Goal: Information Seeking & Learning: Check status

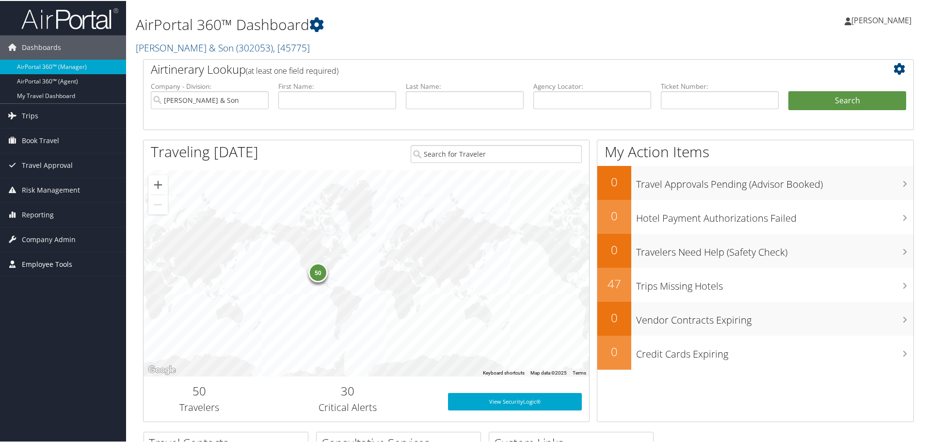
click at [46, 265] on span "Employee Tools" at bounding box center [47, 263] width 50 height 24
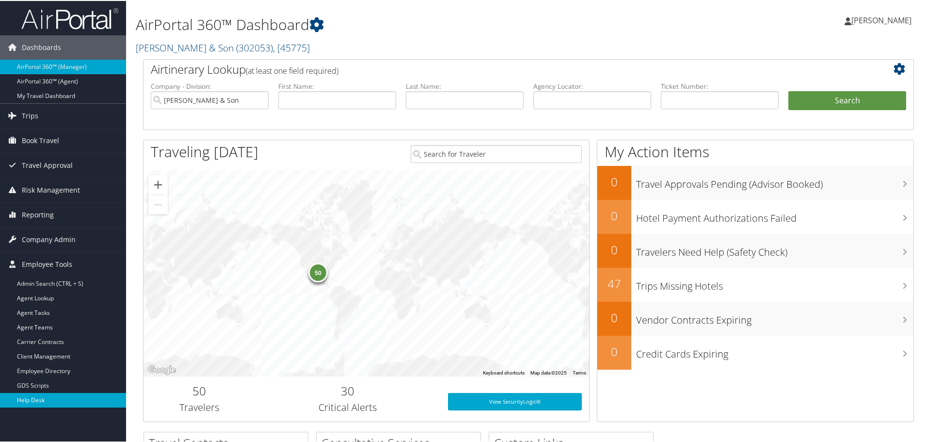
click at [52, 396] on link "Help Desk" at bounding box center [63, 399] width 126 height 15
click at [32, 395] on link "Help Desk" at bounding box center [63, 399] width 126 height 15
click at [52, 241] on span "Company Admin" at bounding box center [49, 238] width 54 height 24
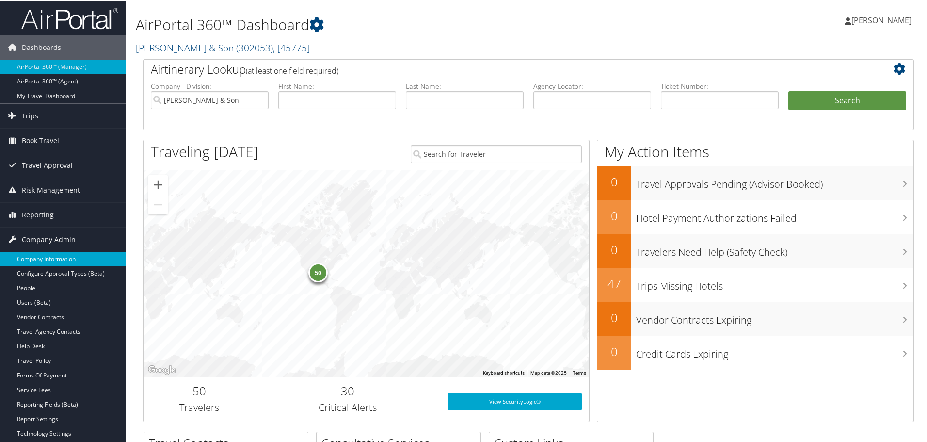
click at [48, 257] on link "Company Information" at bounding box center [63, 258] width 126 height 15
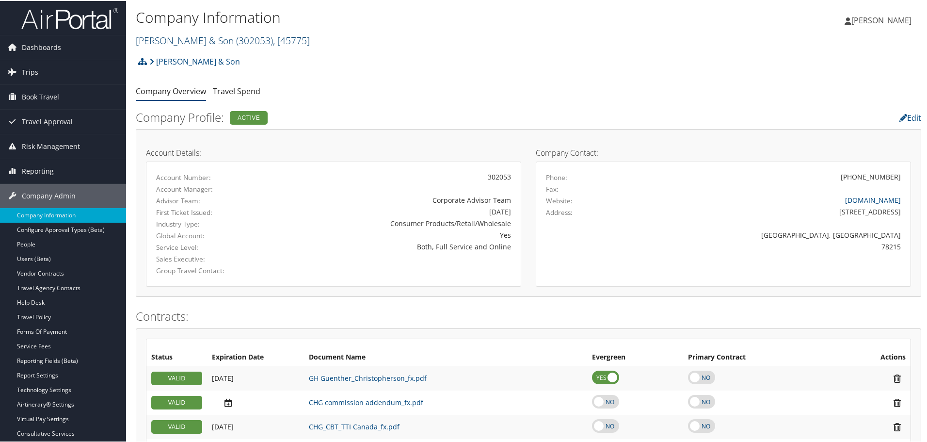
drag, startPoint x: 263, startPoint y: 32, endPoint x: 262, endPoint y: 37, distance: 4.9
click at [262, 37] on h2 "[PERSON_NAME] & Son ( 302053 ) , [ 45775 ]" at bounding box center [397, 39] width 523 height 16
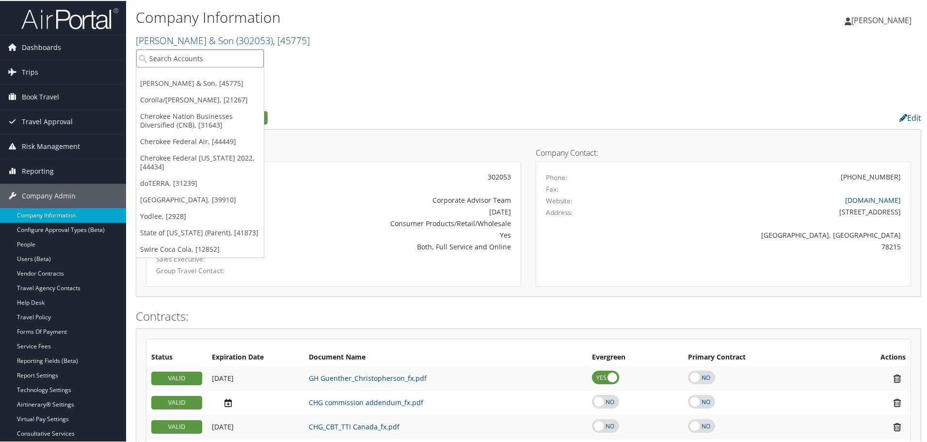
click at [224, 56] on input "search" at bounding box center [199, 57] width 127 height 18
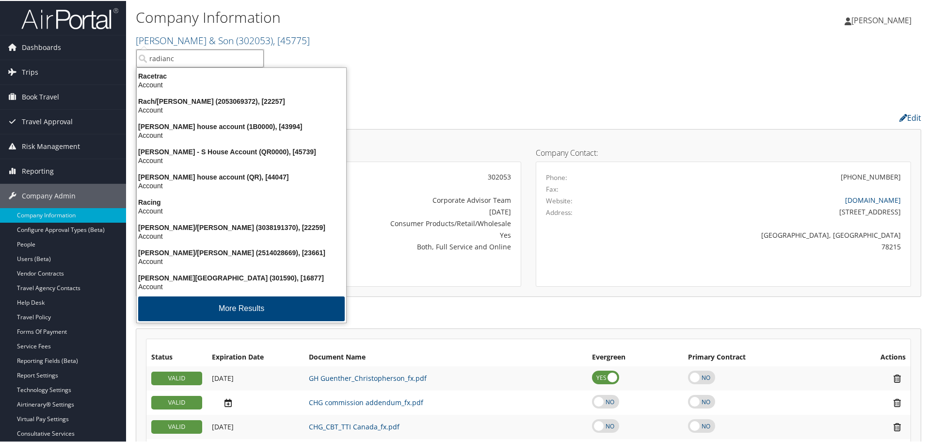
type input "radiance"
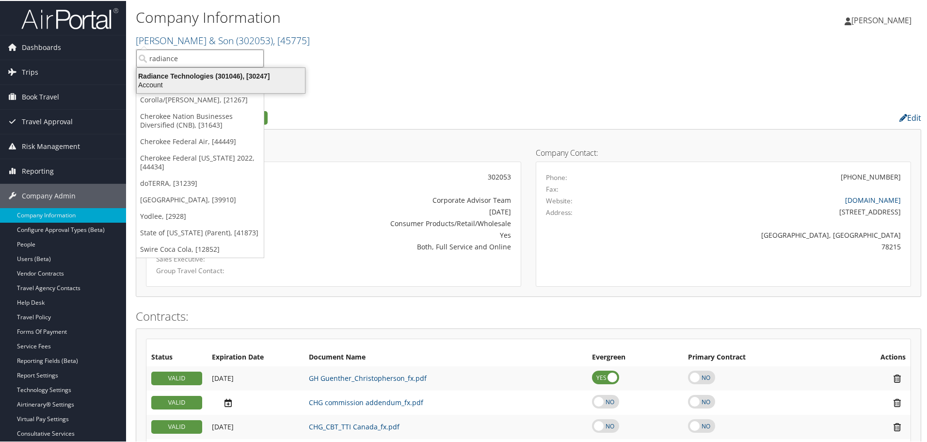
click at [225, 84] on div "Account" at bounding box center [221, 83] width 180 height 9
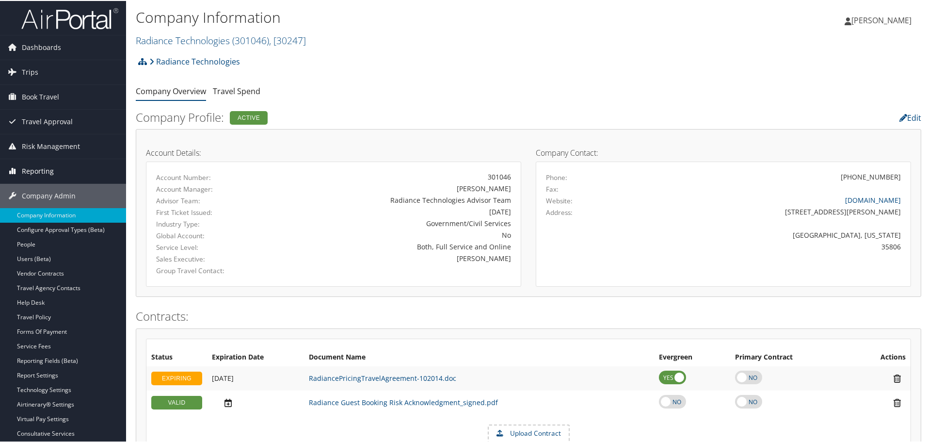
click at [32, 168] on span "Reporting" at bounding box center [38, 170] width 32 height 24
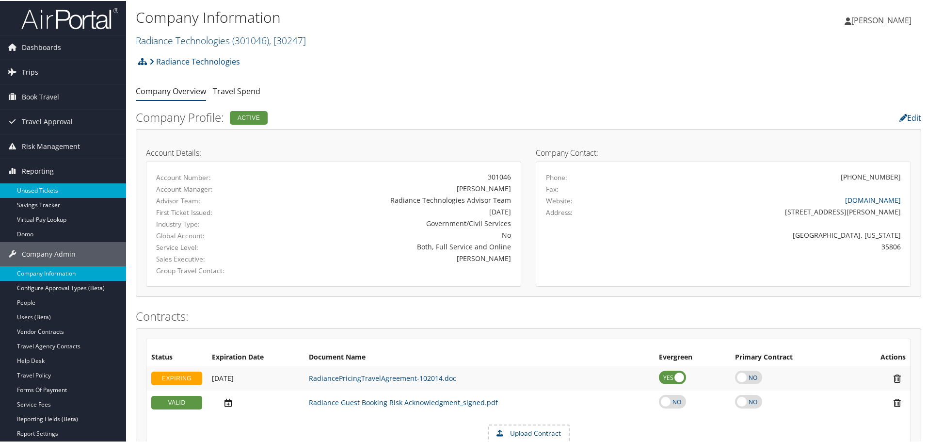
click at [45, 190] on link "Unused Tickets" at bounding box center [63, 189] width 126 height 15
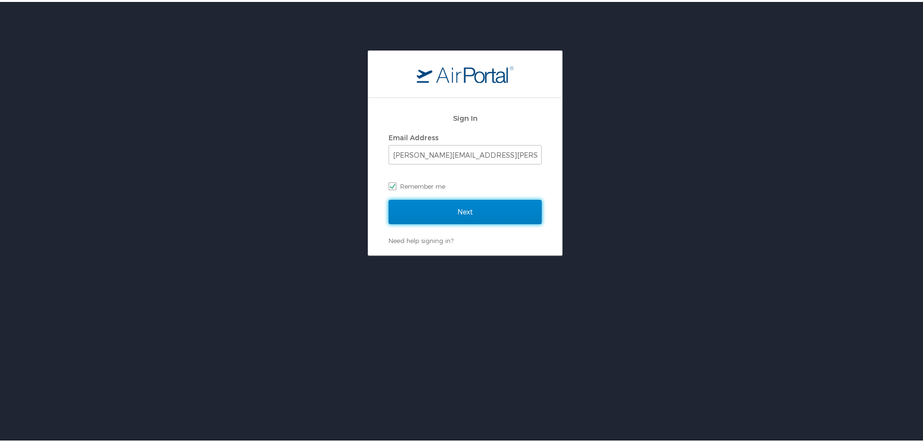
click at [451, 205] on input "Next" at bounding box center [465, 210] width 153 height 24
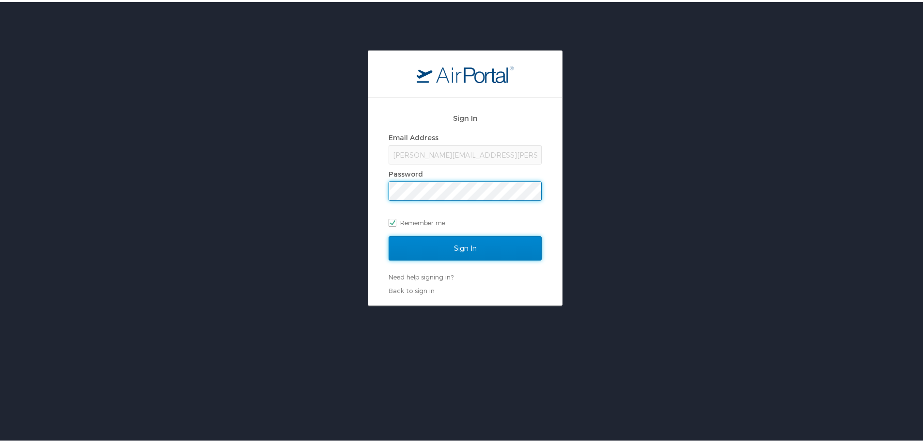
click at [458, 245] on input "Sign In" at bounding box center [465, 246] width 153 height 24
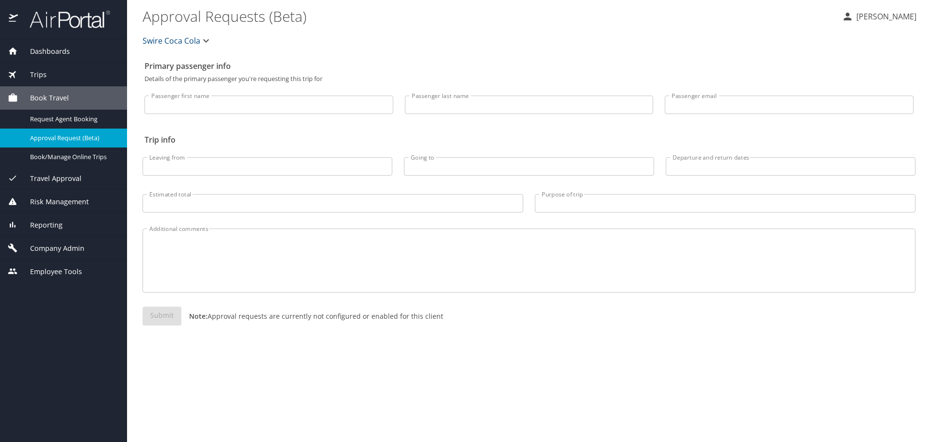
click at [201, 38] on icon "button" at bounding box center [206, 41] width 12 height 12
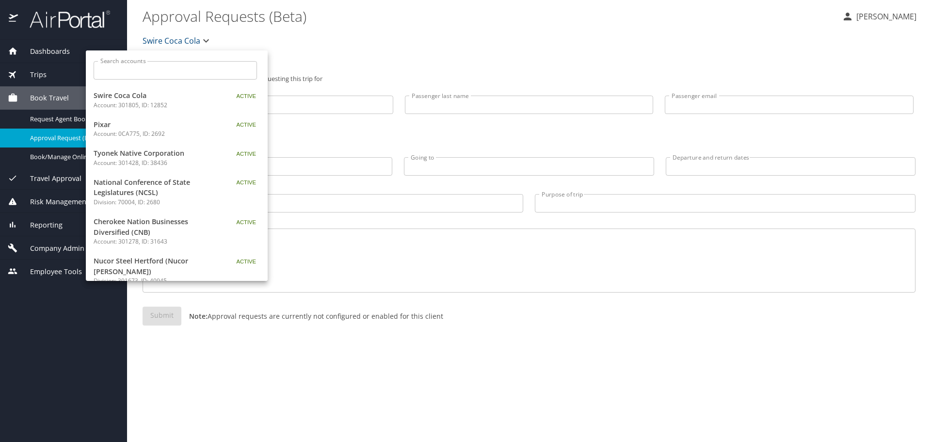
click at [169, 72] on input "Search accounts" at bounding box center [178, 70] width 157 height 18
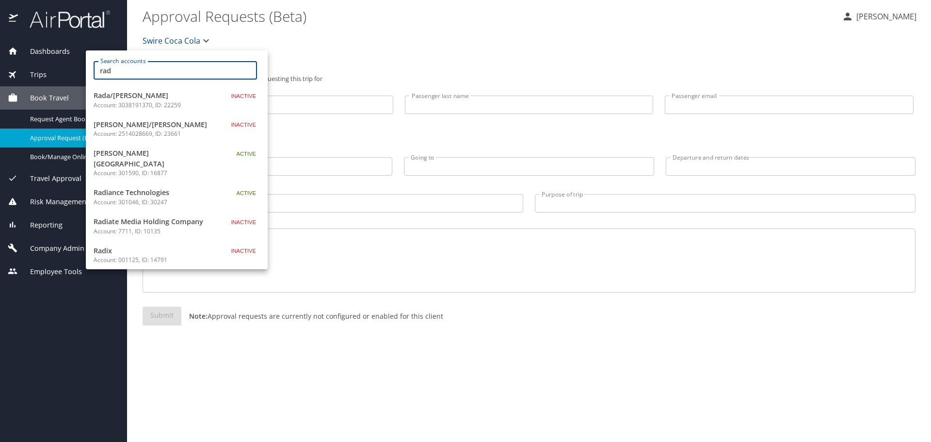
type input "rad"
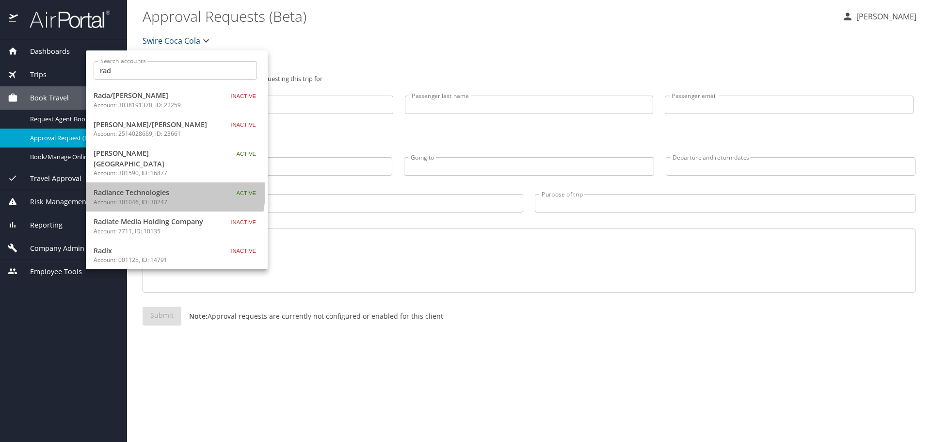
click at [169, 187] on span "Radiance Technologies" at bounding box center [154, 192] width 121 height 11
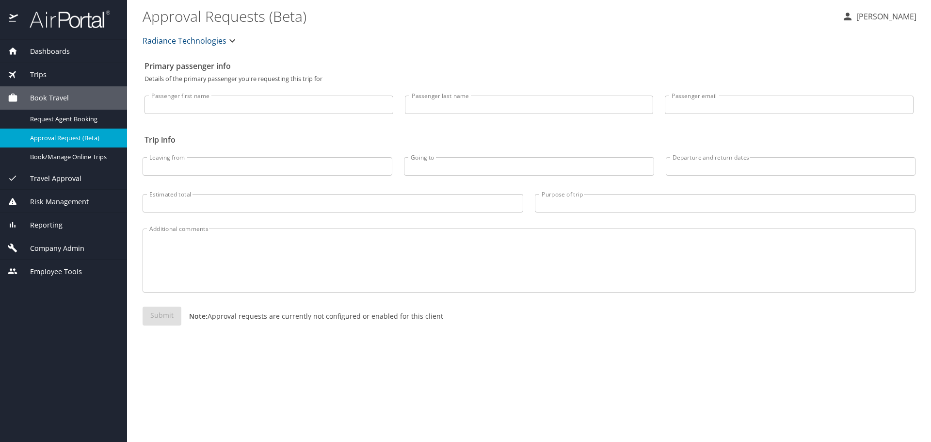
click at [256, 111] on input "Passenger first name" at bounding box center [268, 104] width 249 height 18
type input "jackson"
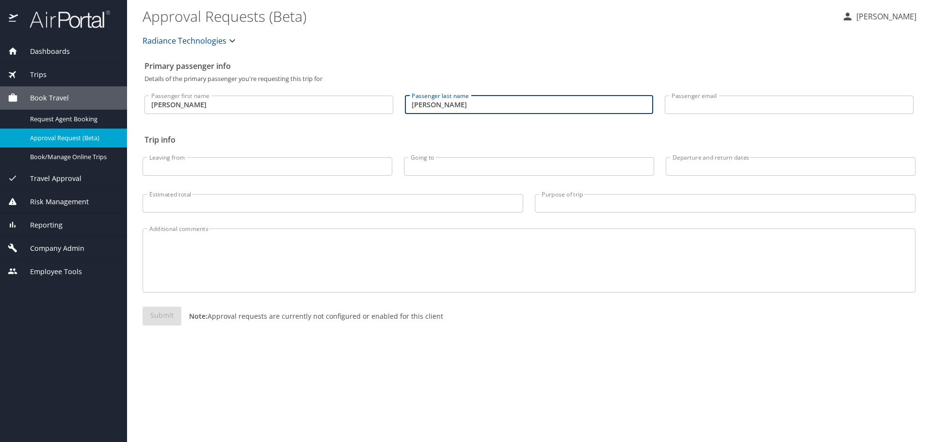
type input "missildine"
click at [61, 139] on span "Approval Request (Beta)" at bounding box center [72, 137] width 85 height 9
click at [44, 221] on span "Reporting" at bounding box center [40, 225] width 45 height 11
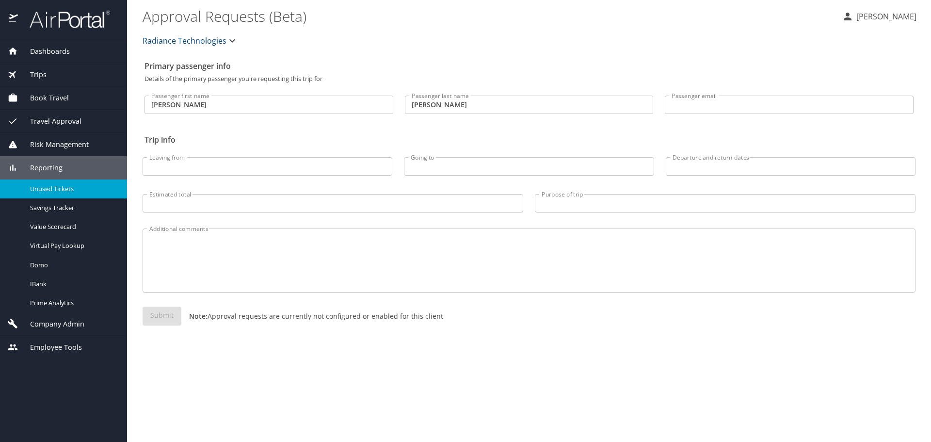
click at [56, 190] on span "Unused Tickets" at bounding box center [72, 188] width 85 height 9
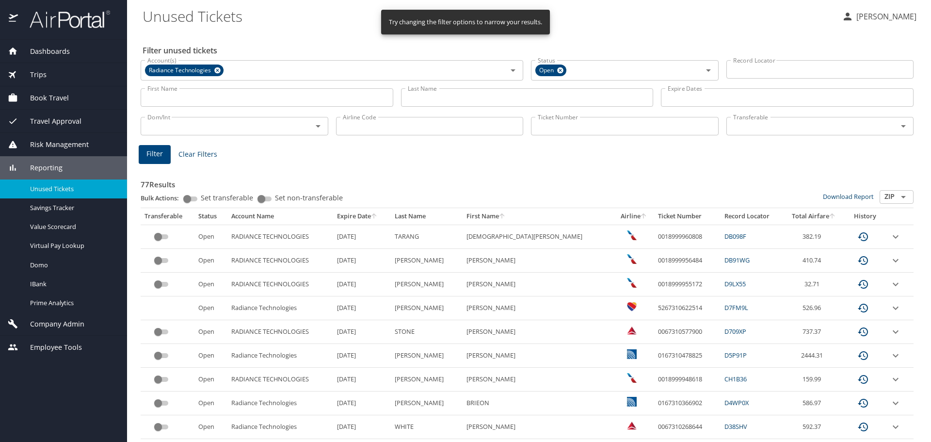
click at [224, 106] on input "First Name" at bounding box center [267, 97] width 253 height 18
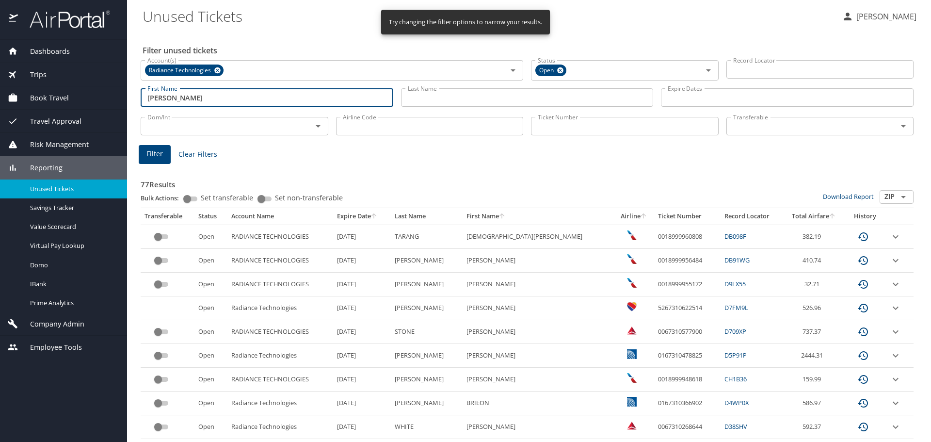
type input "jackson"
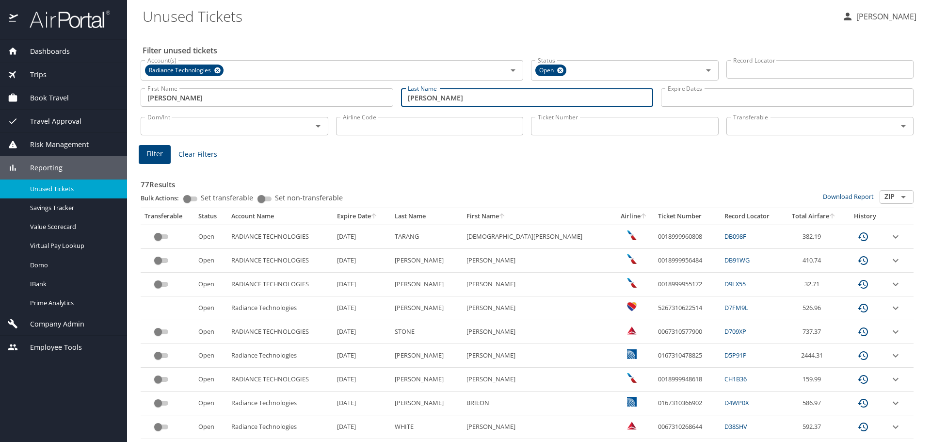
type input "missildine"
click at [164, 154] on button "Filter" at bounding box center [155, 154] width 32 height 19
